Goal: Transaction & Acquisition: Purchase product/service

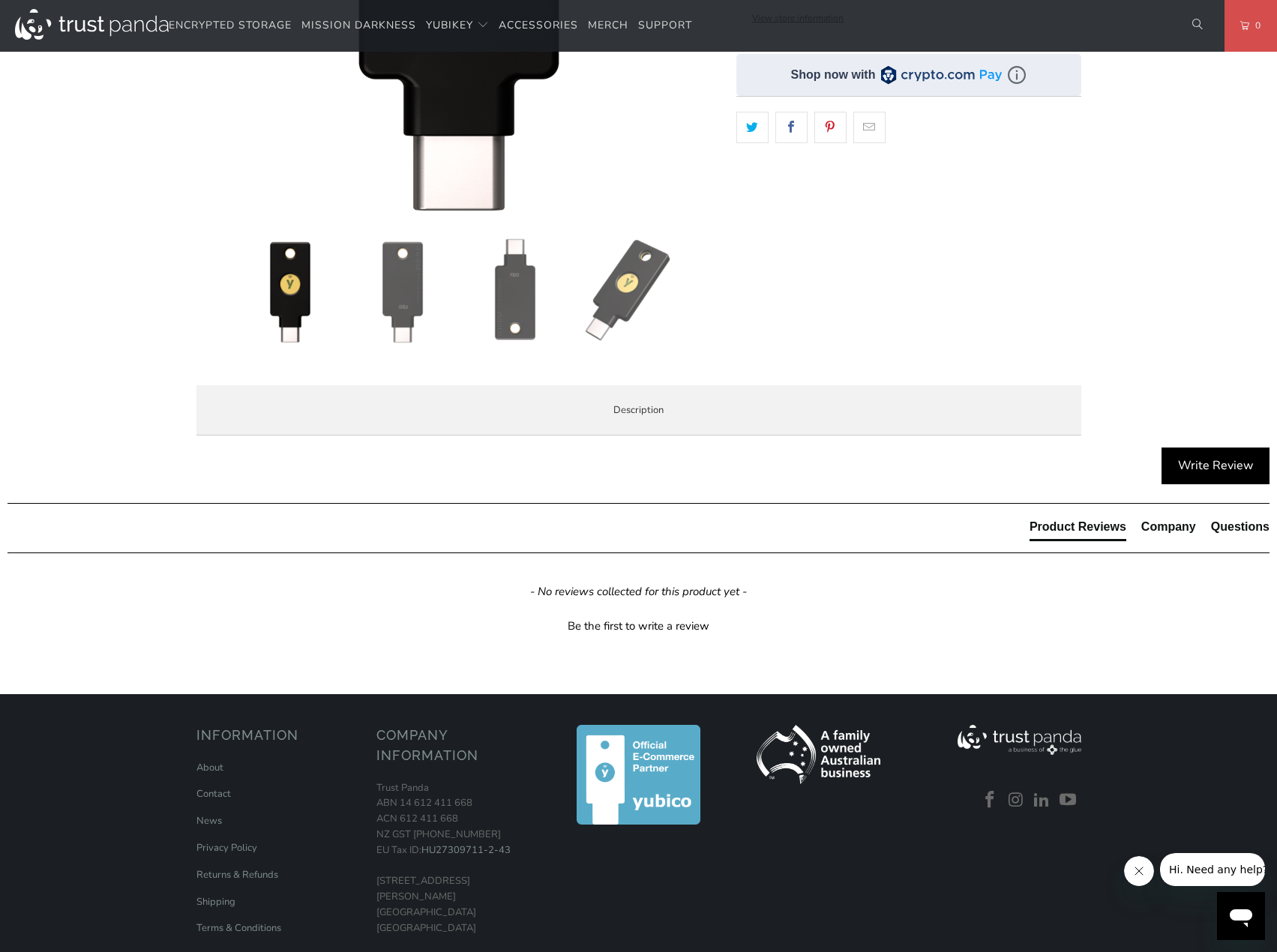
scroll to position [339, 0]
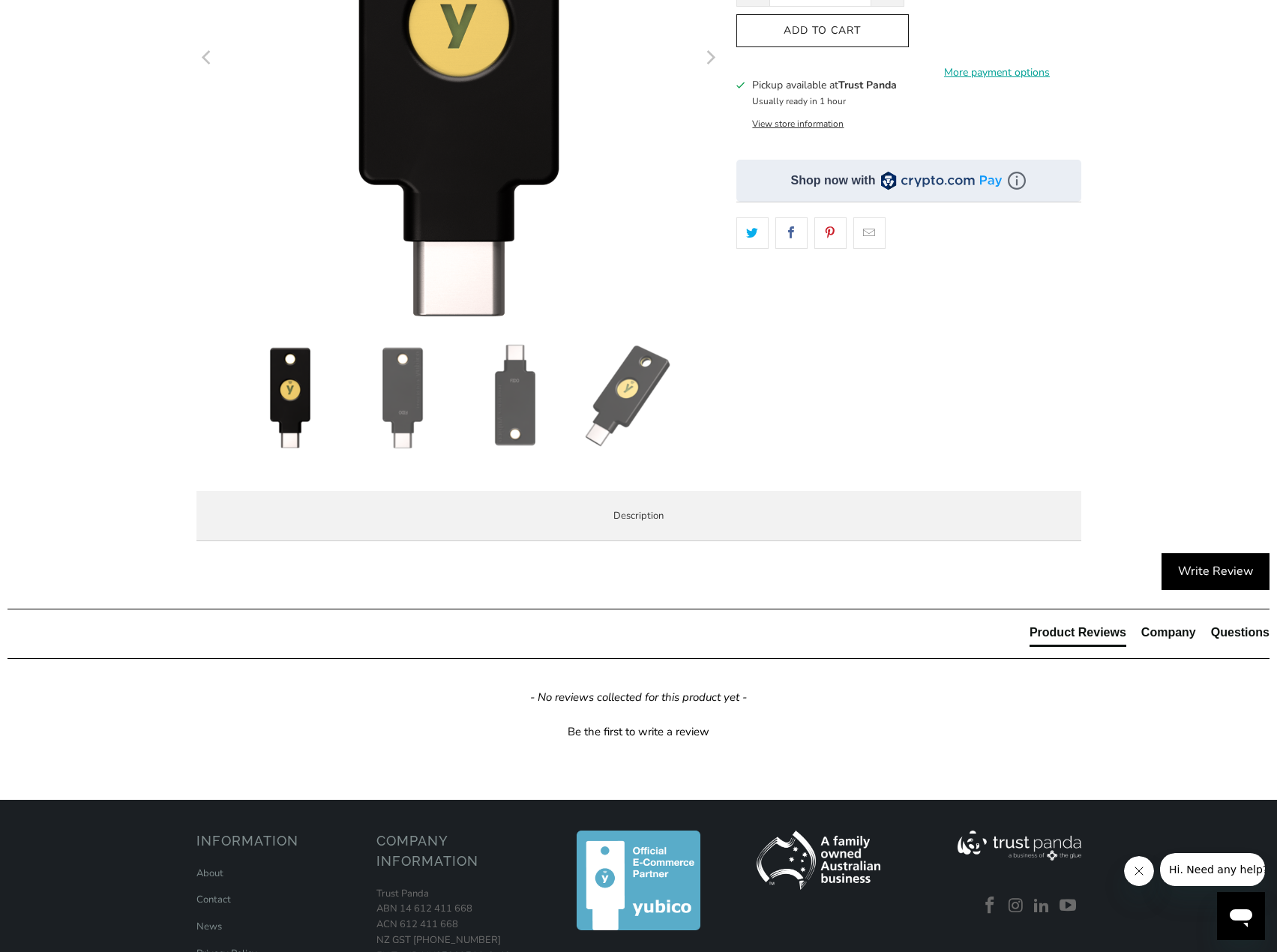
click at [0, 0] on span "Specifications" at bounding box center [0, 0] width 0 height 0
click at [0, 0] on span "Enterprise and Government" at bounding box center [0, 0] width 0 height 0
click at [0, 0] on li "Local Service & Support" at bounding box center [0, 0] width 0 height 0
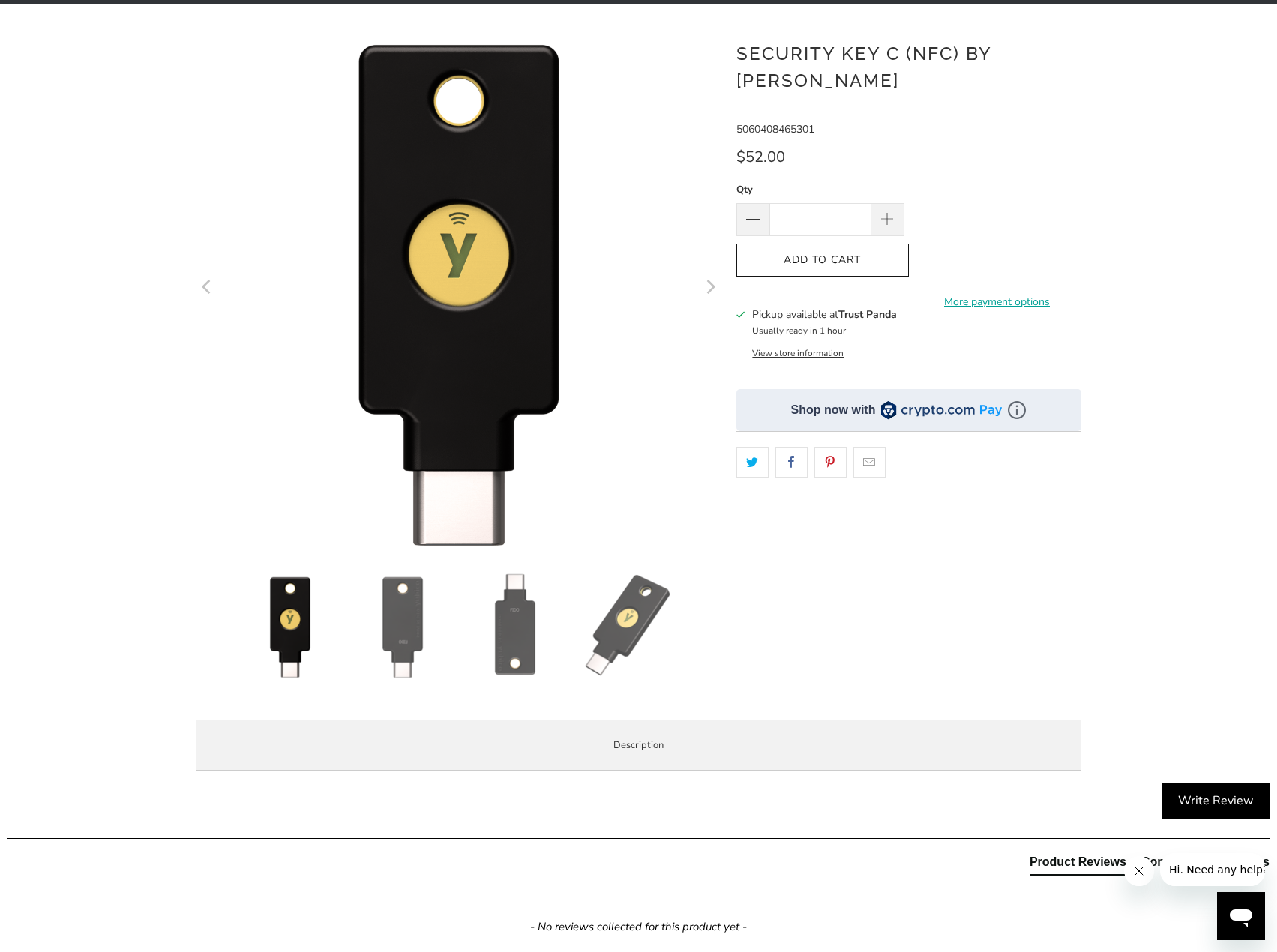
scroll to position [0, 0]
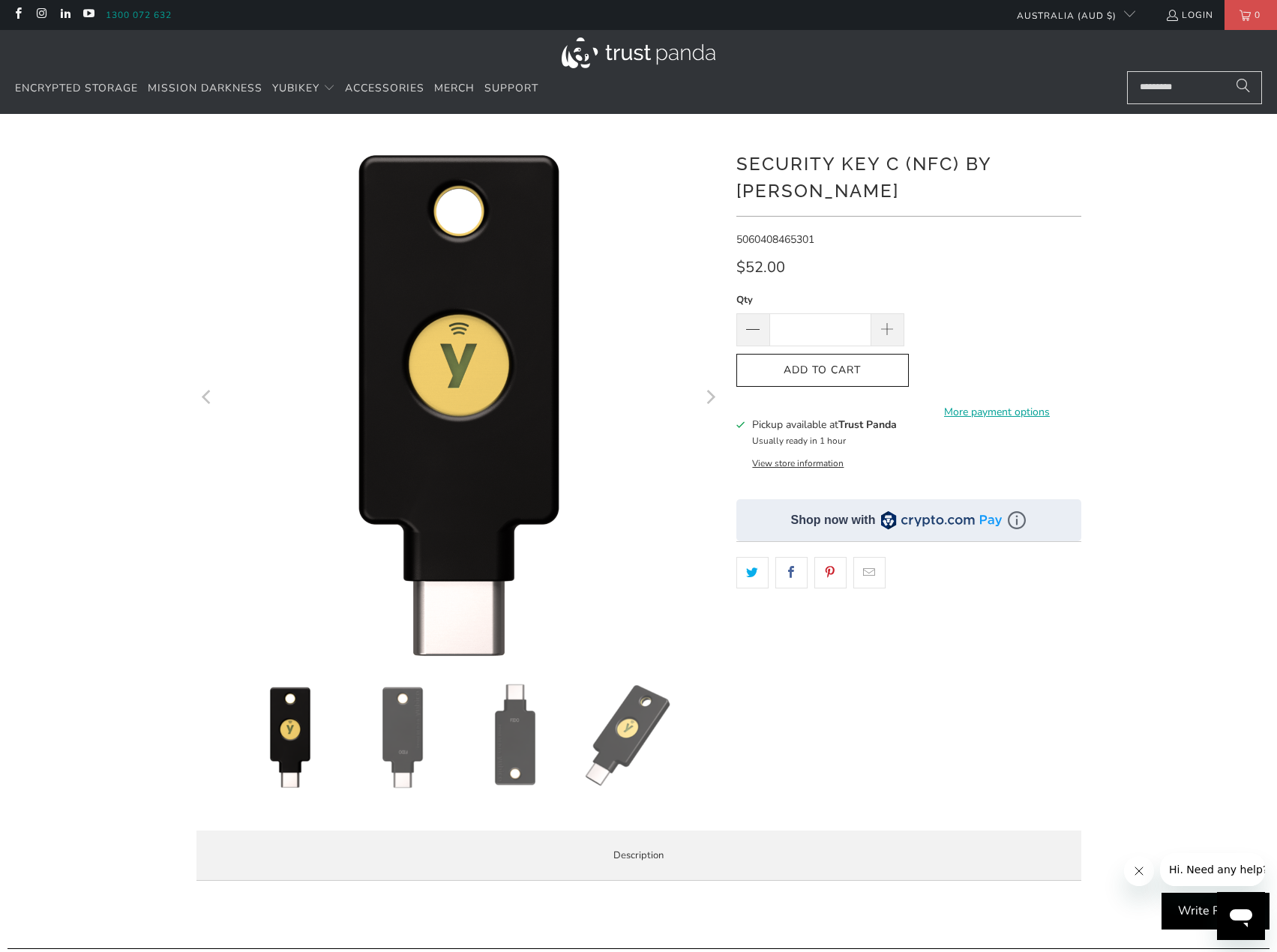
click at [117, 9] on link "1300 072 632" at bounding box center [138, 14] width 66 height 16
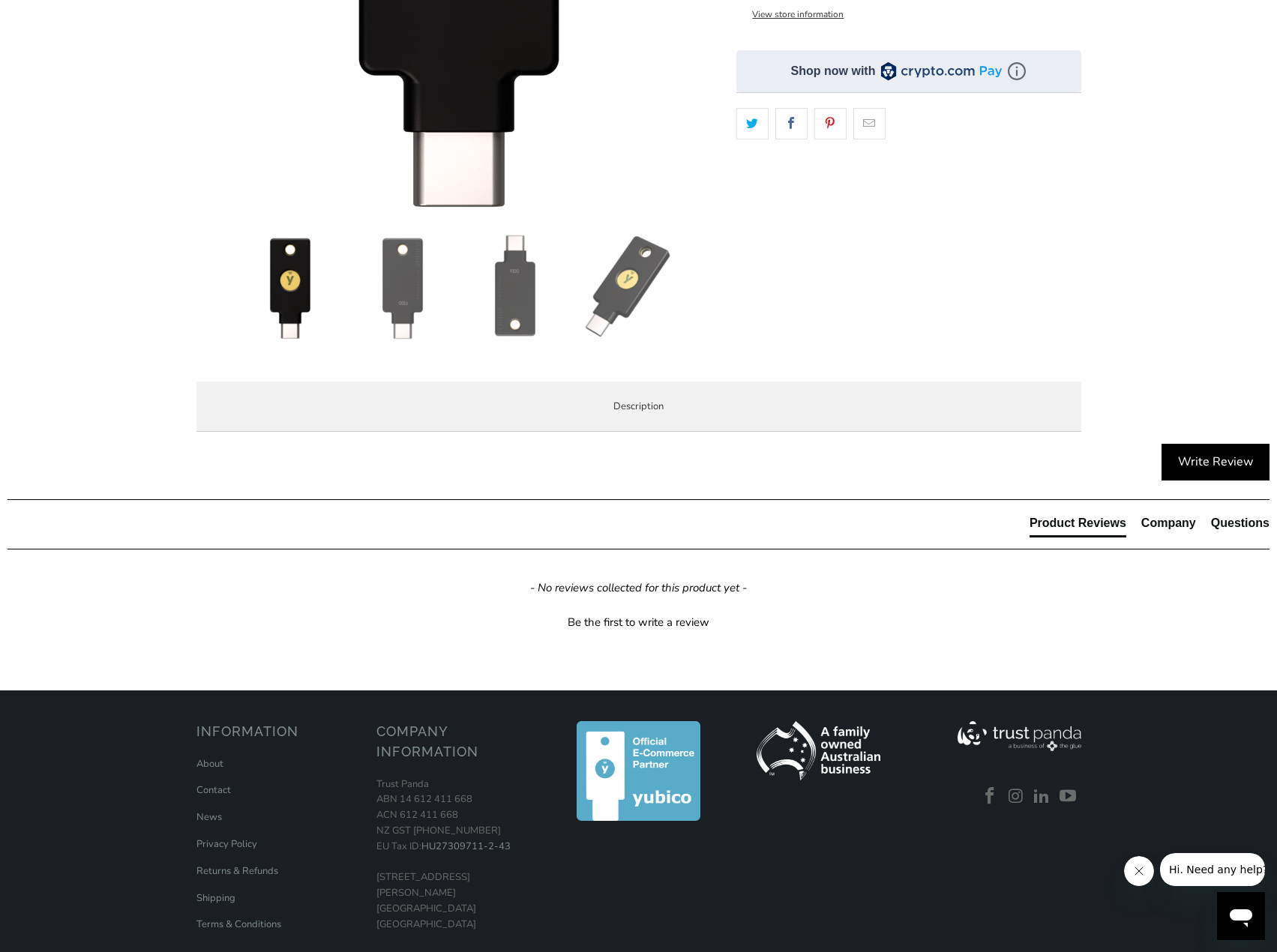
scroll to position [450, 0]
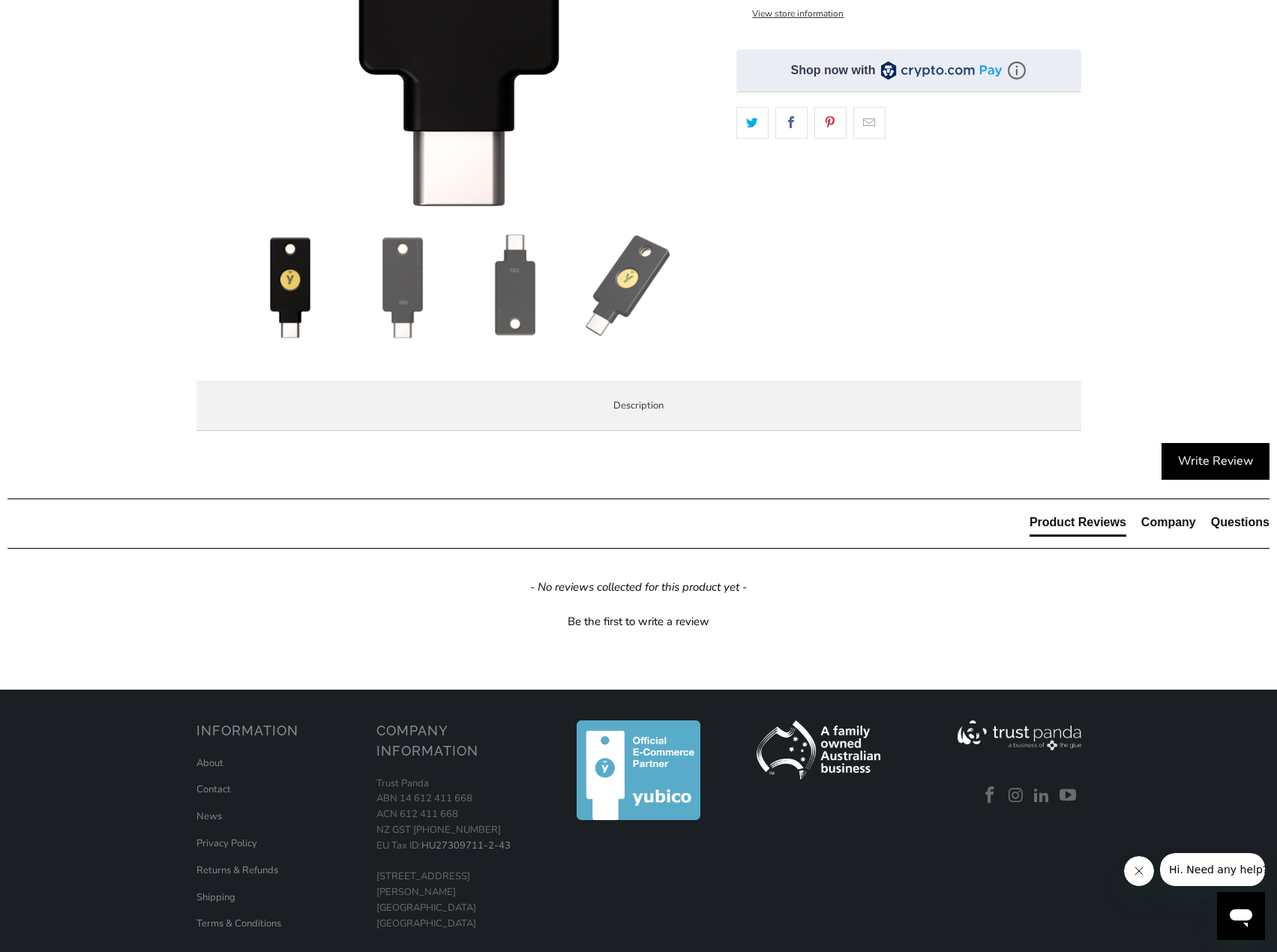
click at [0, 0] on span "Enterprise and Government" at bounding box center [0, 0] width 0 height 0
click at [0, 0] on span "Specifications" at bounding box center [0, 0] width 0 height 0
click at [0, 0] on span "Overview" at bounding box center [0, 0] width 0 height 0
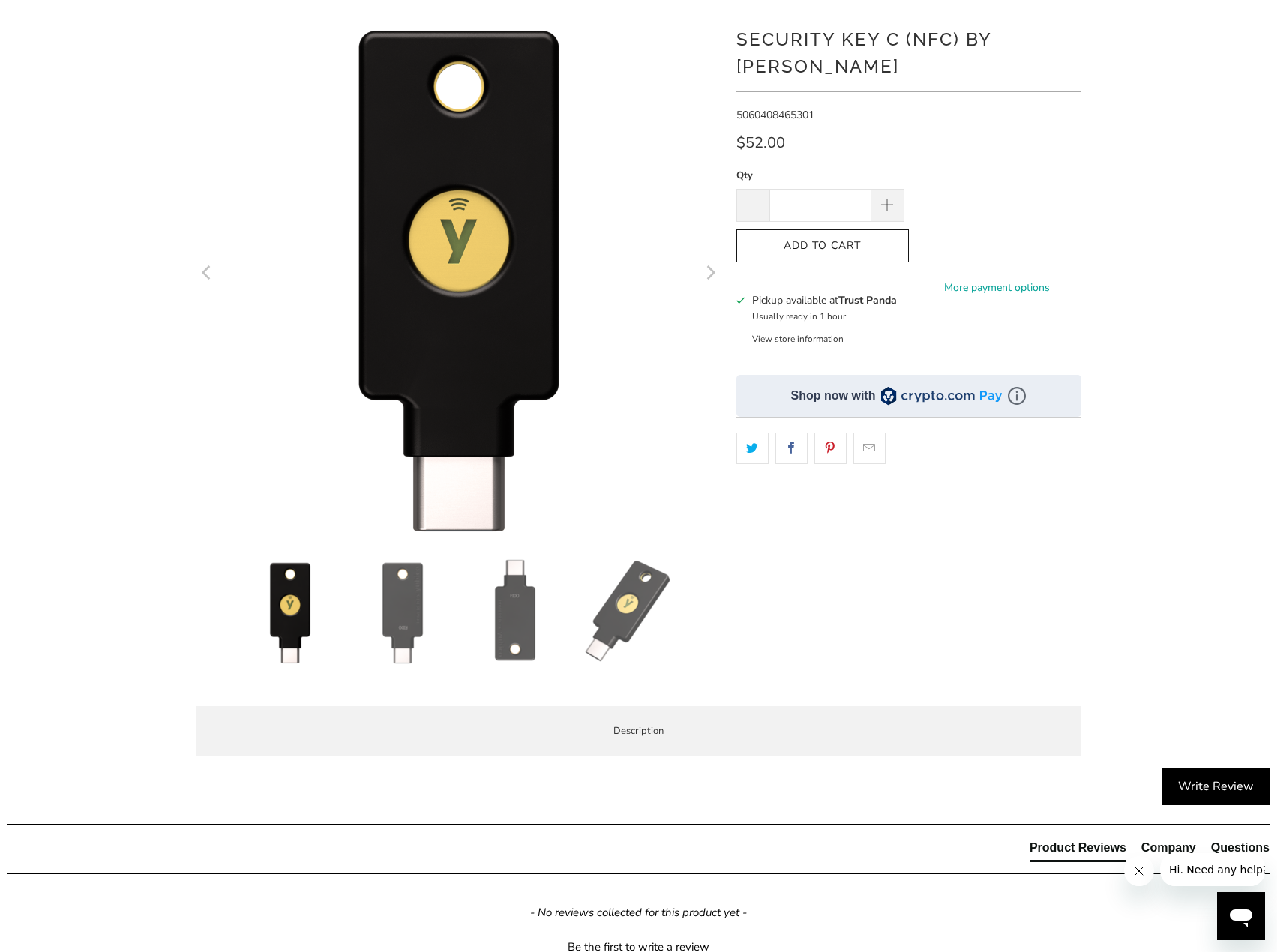
scroll to position [0, 0]
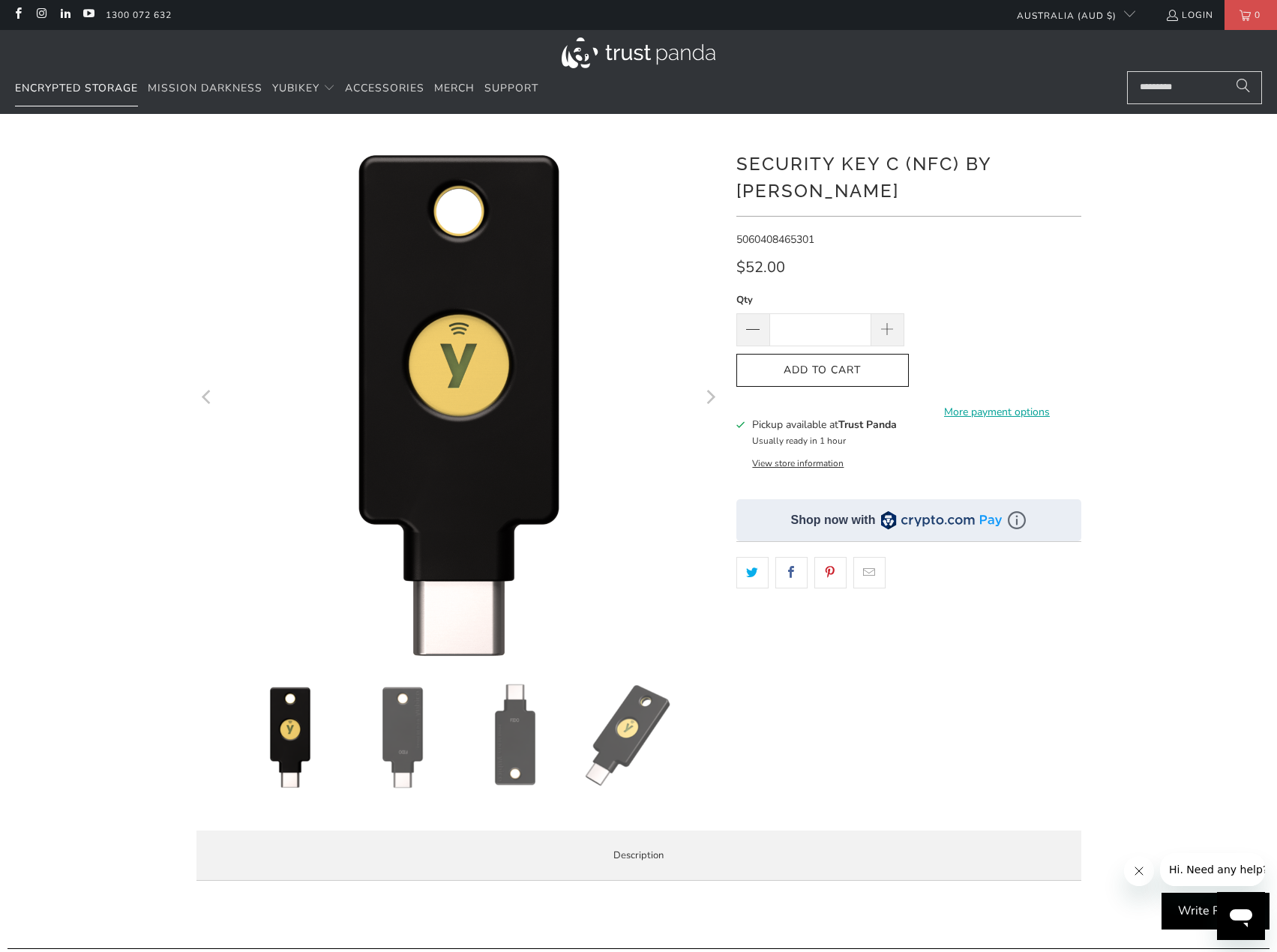
click at [54, 87] on span "Encrypted Storage" at bounding box center [77, 87] width 123 height 14
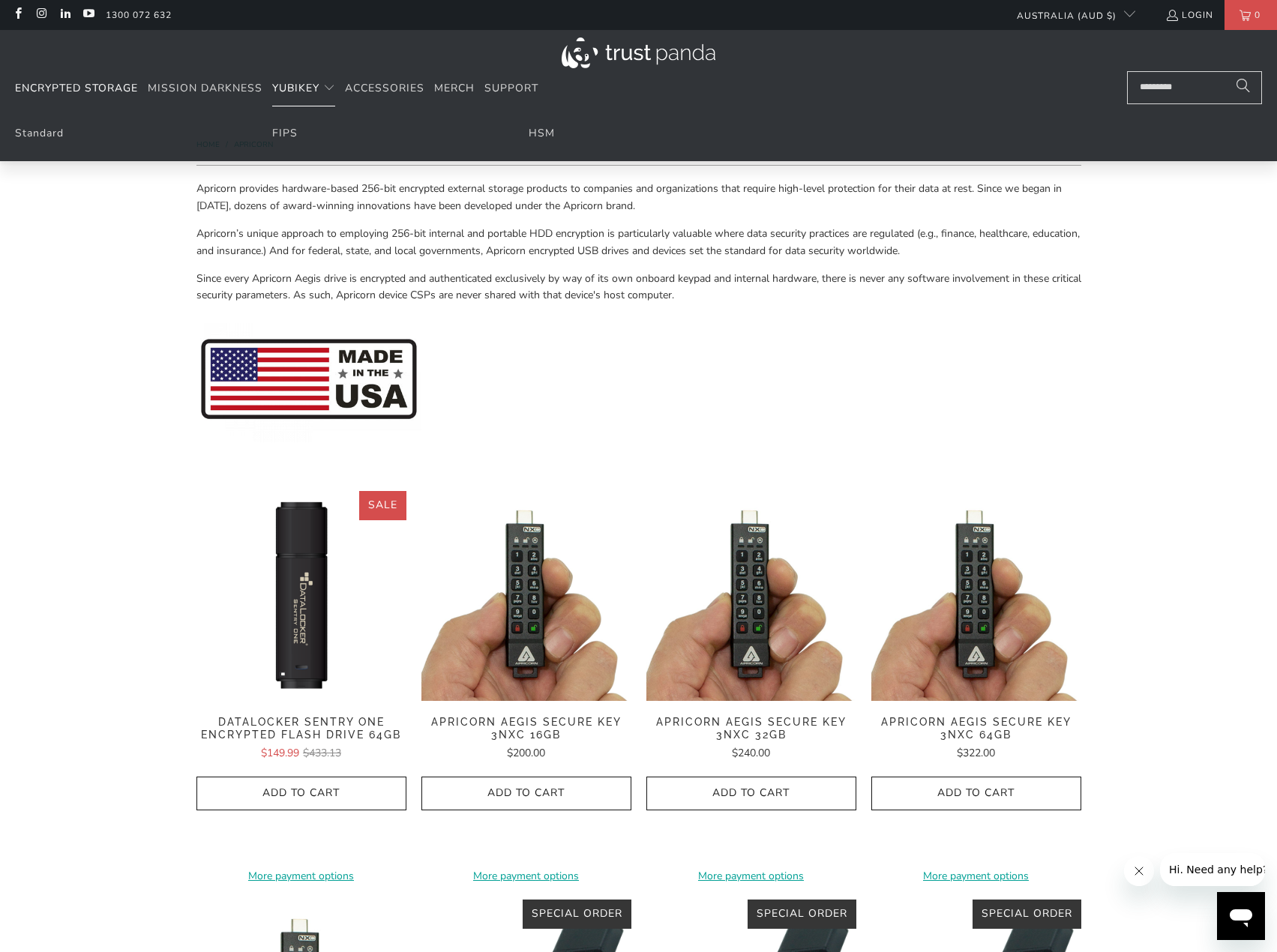
click at [287, 88] on span "YubiKey" at bounding box center [295, 87] width 47 height 14
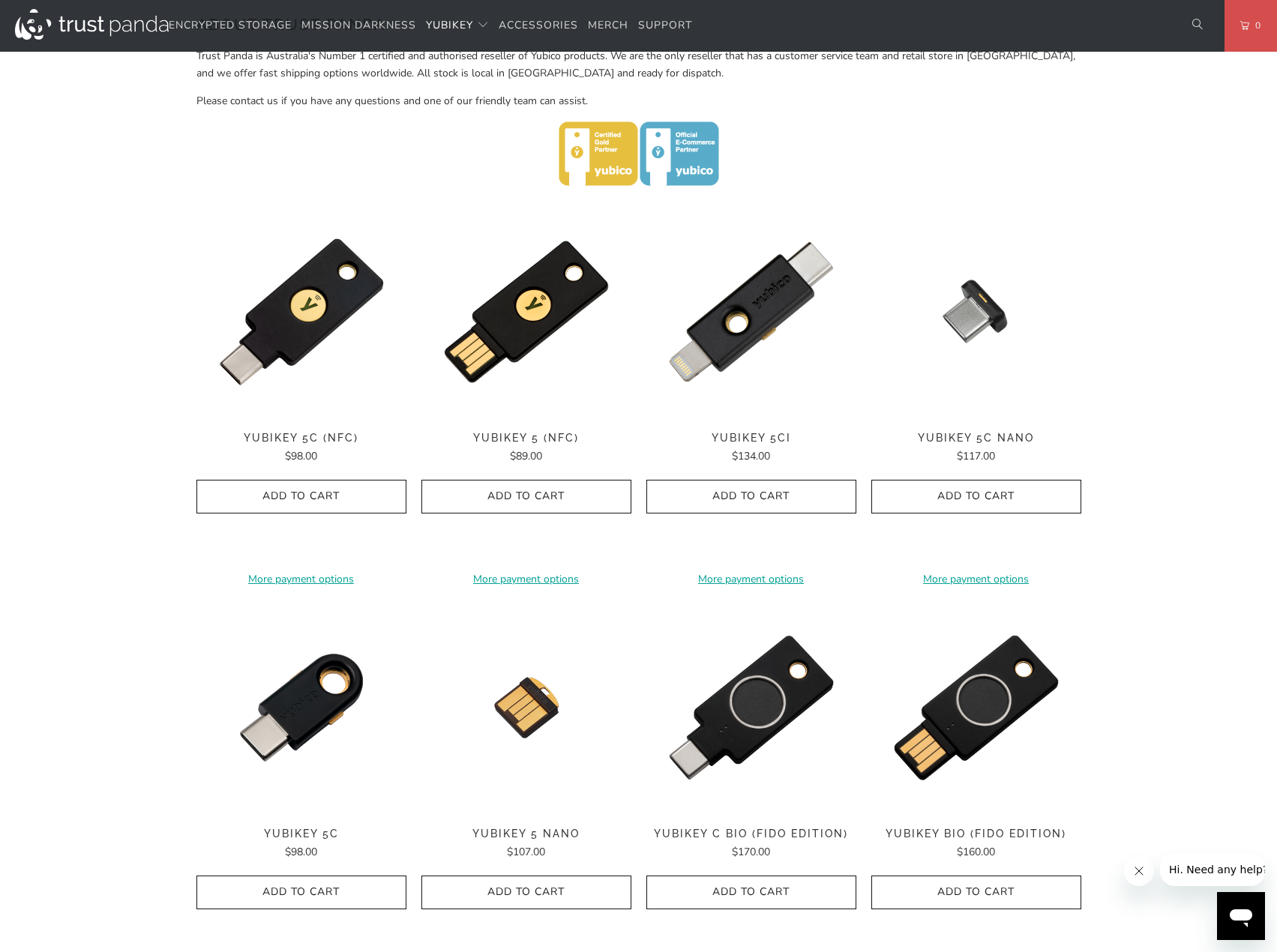
scroll to position [600, 0]
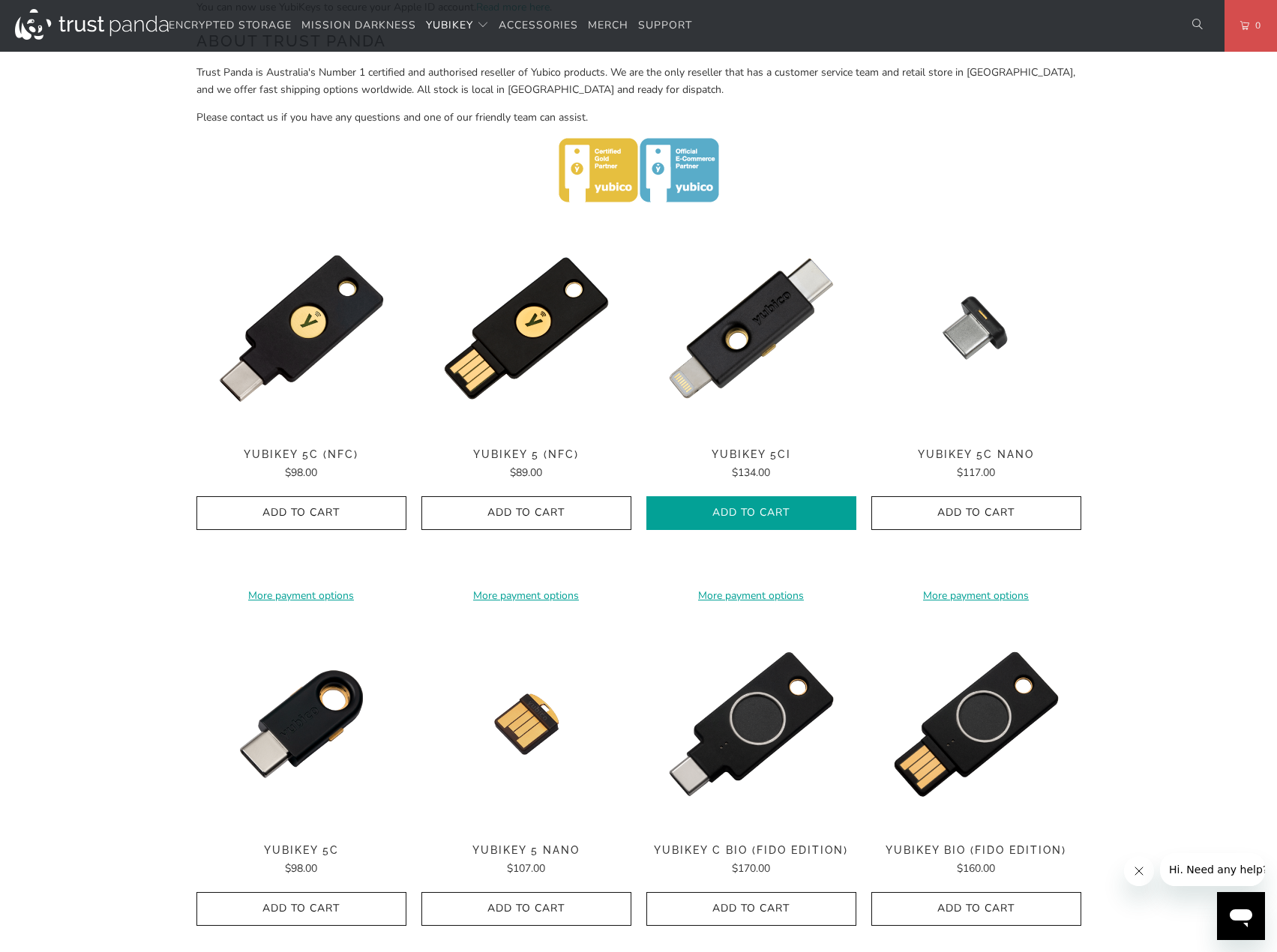
click at [745, 511] on icon "button" at bounding box center [751, 513] width 24 height 24
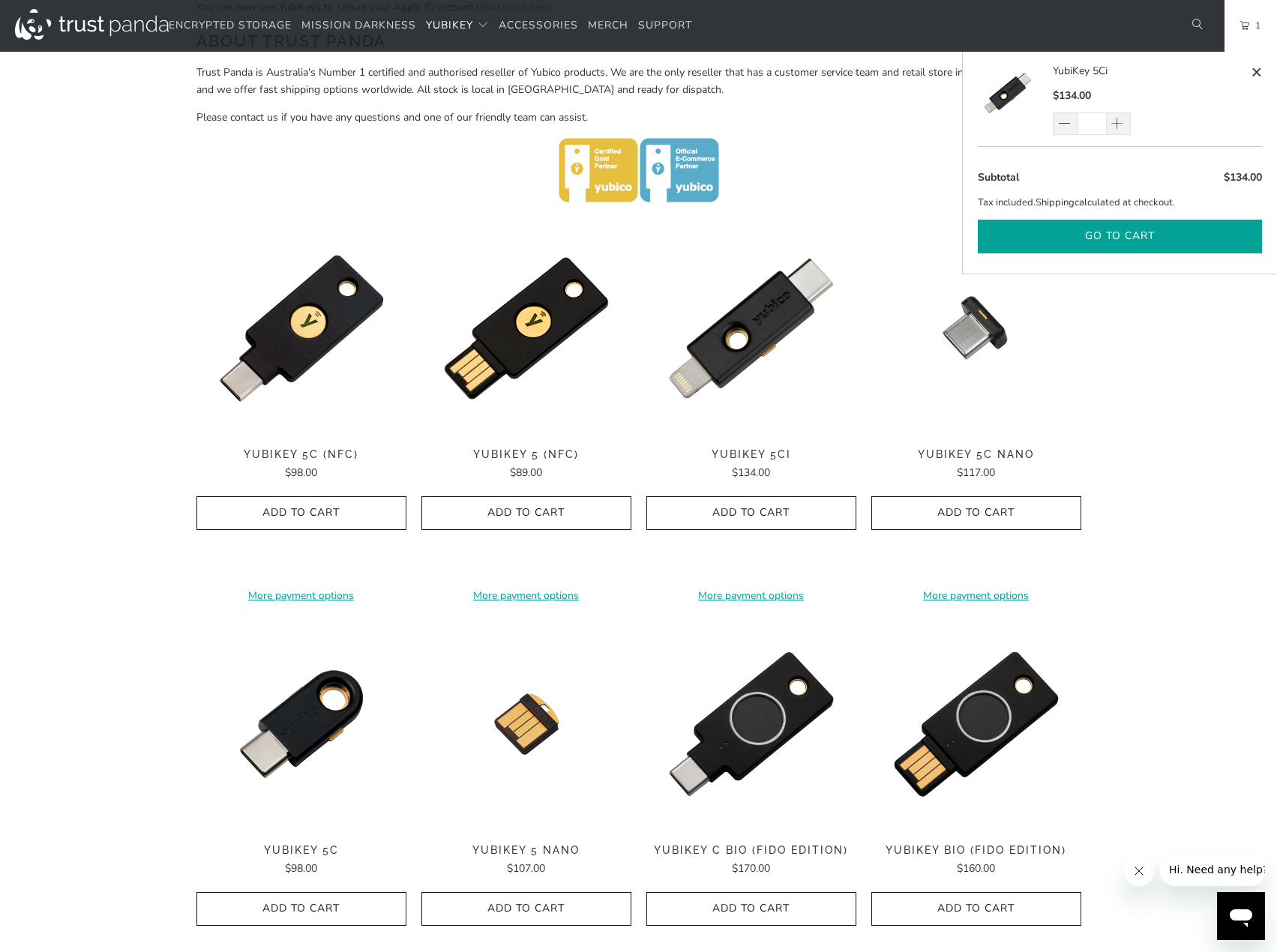
click at [1192, 232] on button "Go to cart" at bounding box center [1120, 236] width 284 height 34
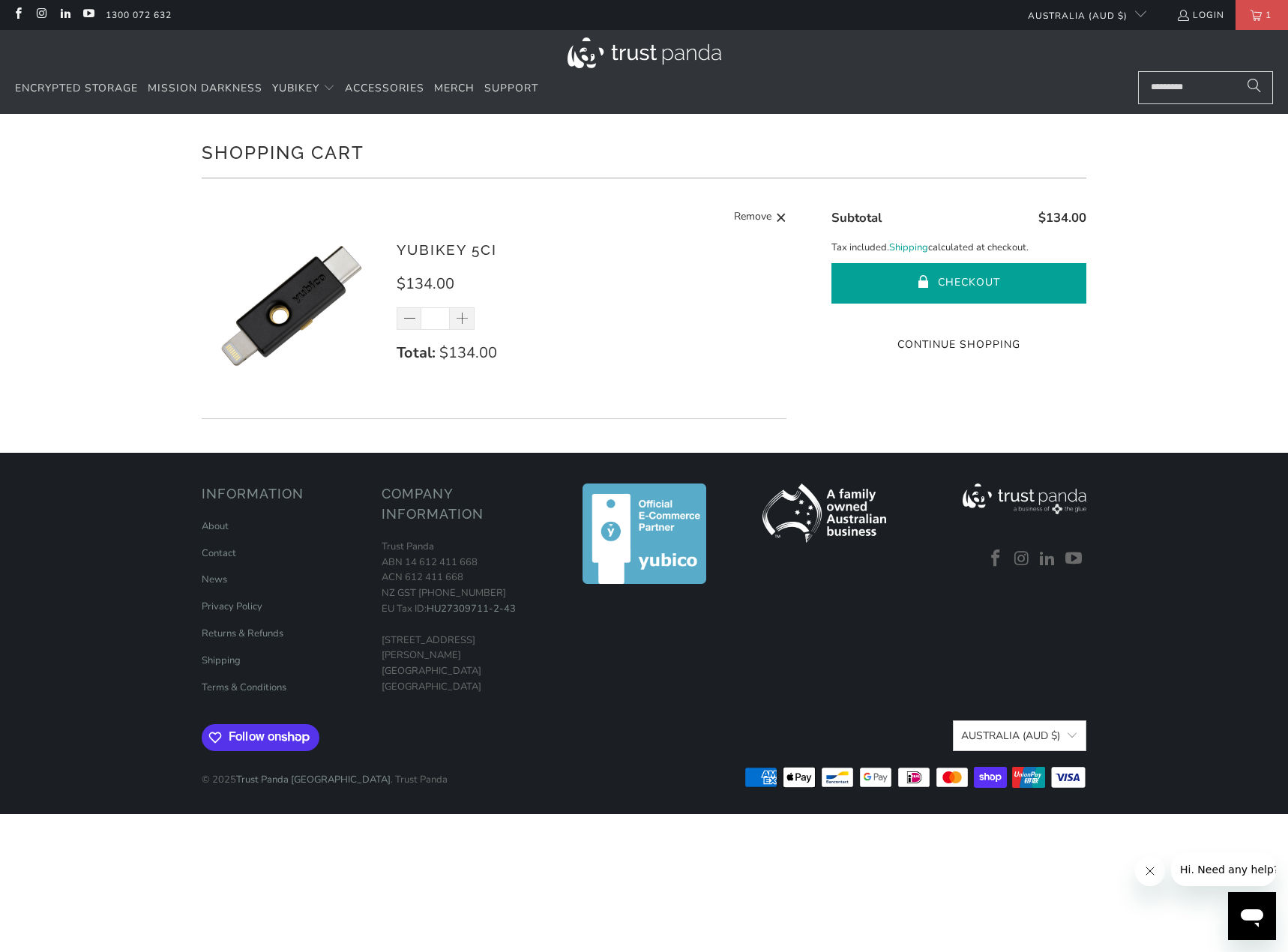
click at [1059, 280] on button "Checkout" at bounding box center [959, 283] width 255 height 40
